Goal: Check status: Check status

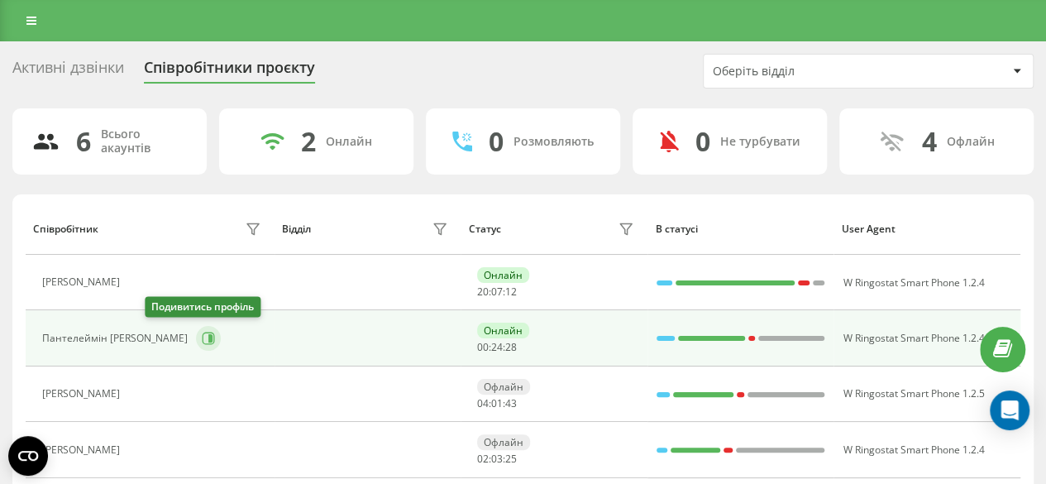
click at [208, 334] on icon at bounding box center [210, 338] width 4 height 8
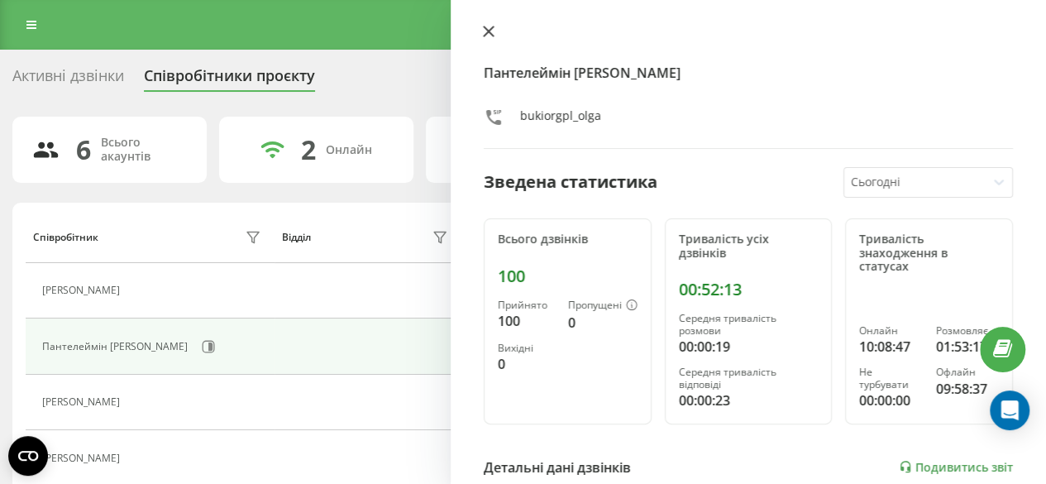
click at [495, 36] on button at bounding box center [488, 33] width 21 height 16
